Goal: Information Seeking & Learning: Learn about a topic

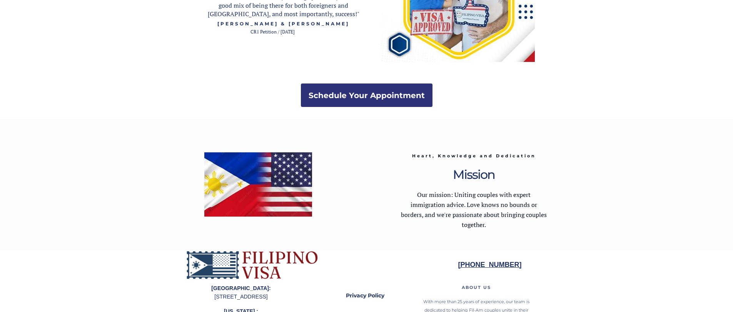
scroll to position [1423, 0]
